Goal: Task Accomplishment & Management: Use online tool/utility

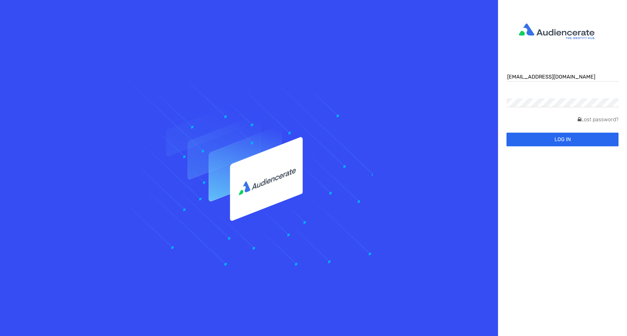
click at [550, 140] on button "Log in" at bounding box center [562, 140] width 112 height 14
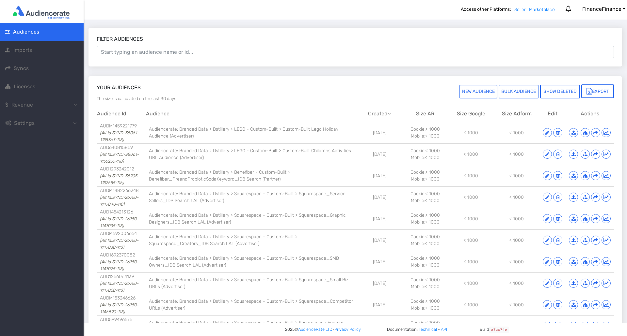
click at [25, 106] on span "Revenue" at bounding box center [22, 105] width 22 height 6
click at [33, 121] on span "Revenue Report" at bounding box center [40, 123] width 39 height 6
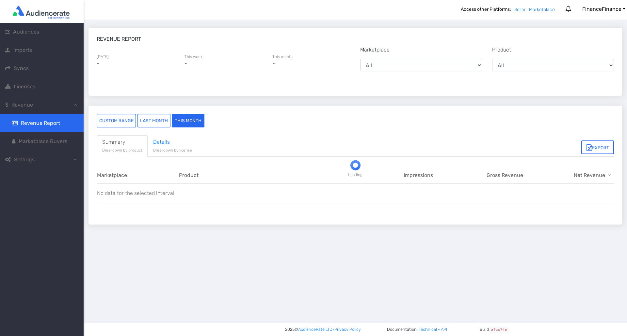
click at [158, 121] on div at bounding box center [355, 168] width 543 height 336
click at [152, 122] on div at bounding box center [355, 168] width 543 height 336
click at [160, 119] on div at bounding box center [355, 168] width 543 height 336
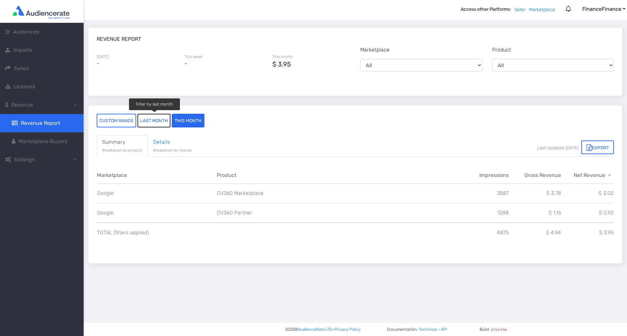
click at [159, 119] on button "last month" at bounding box center [153, 121] width 33 height 14
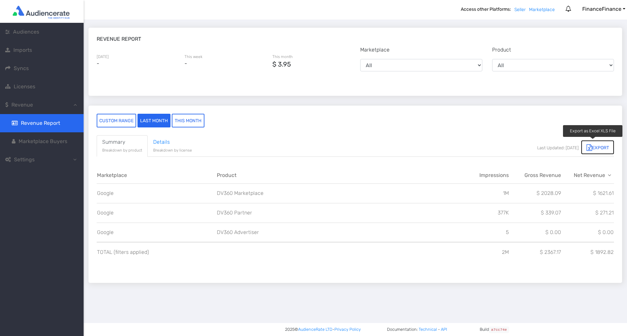
click at [594, 149] on button "Export" at bounding box center [597, 148] width 33 height 14
